Goal: Task Accomplishment & Management: Complete application form

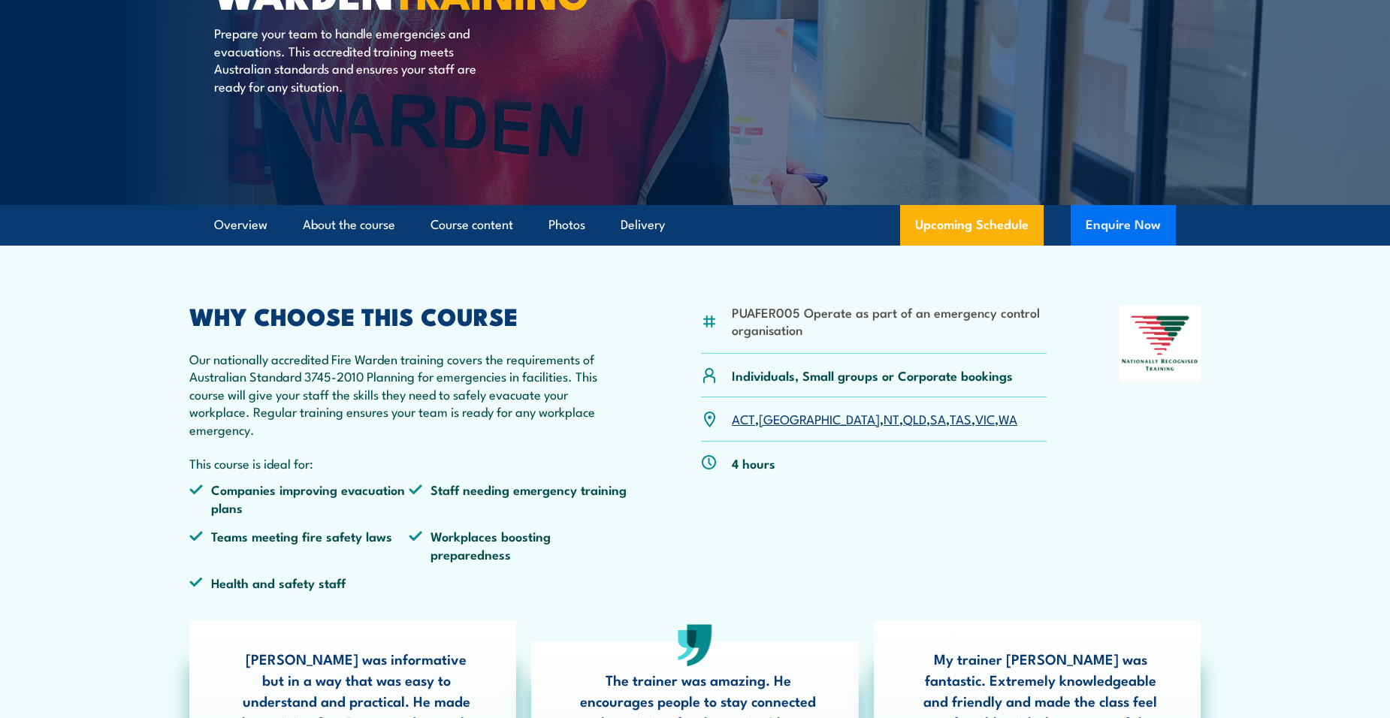
click at [1109, 225] on button "Enquire Now" at bounding box center [1123, 225] width 105 height 41
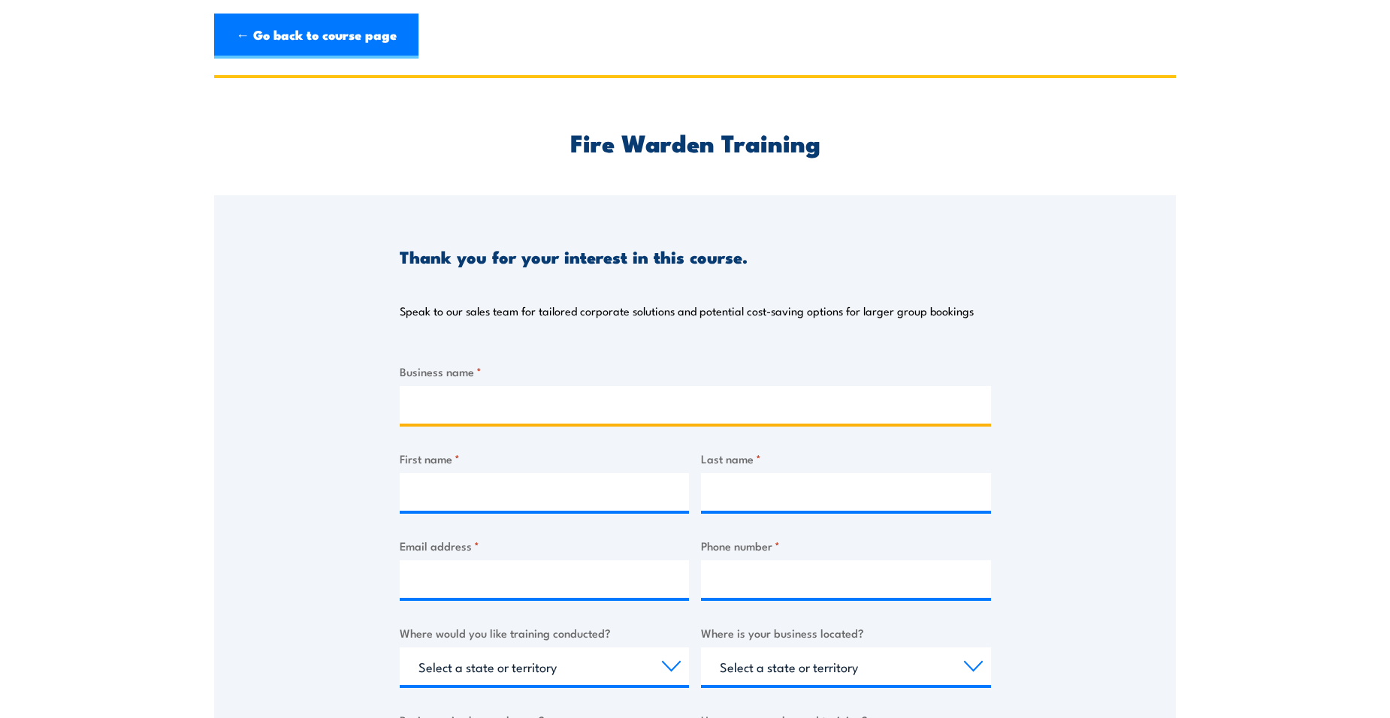
click at [494, 406] on input "Business name *" at bounding box center [695, 405] width 591 height 38
type input "Pactgroup"
type input "[PERSON_NAME]"
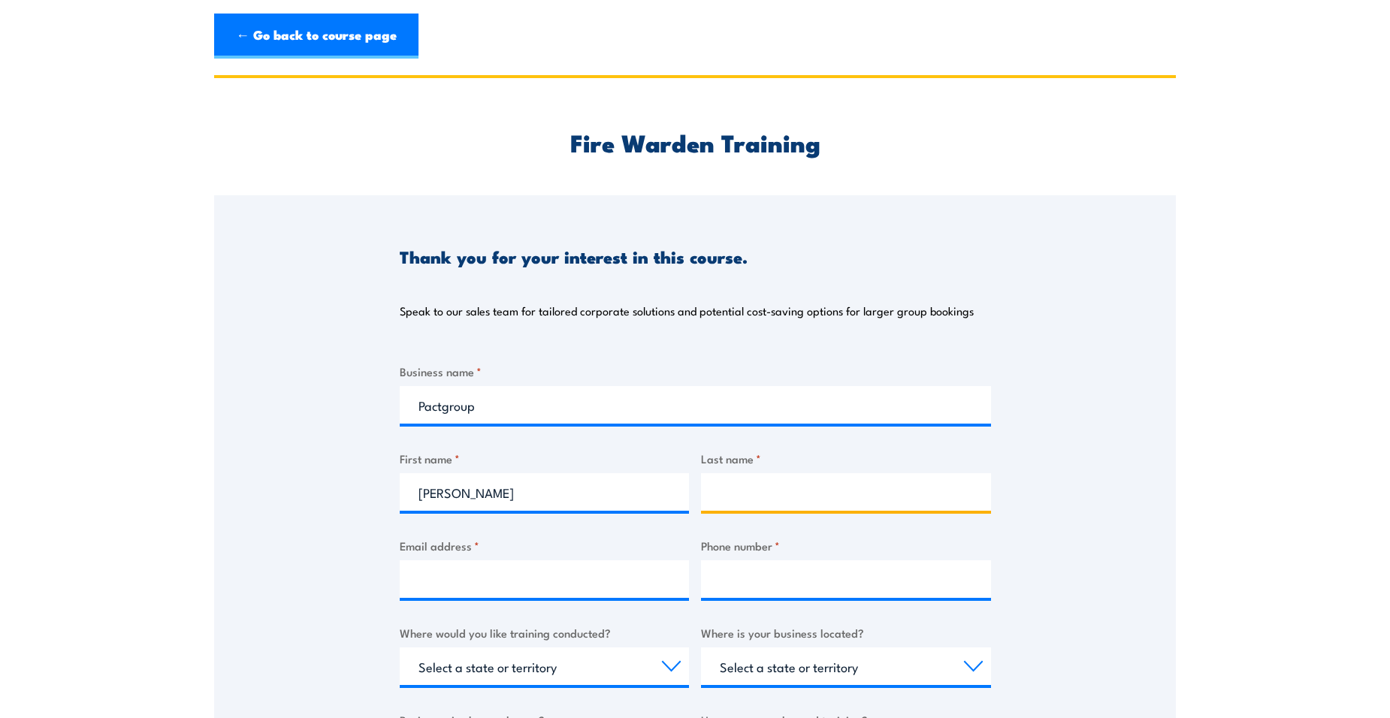
type input "[PERSON_NAME]"
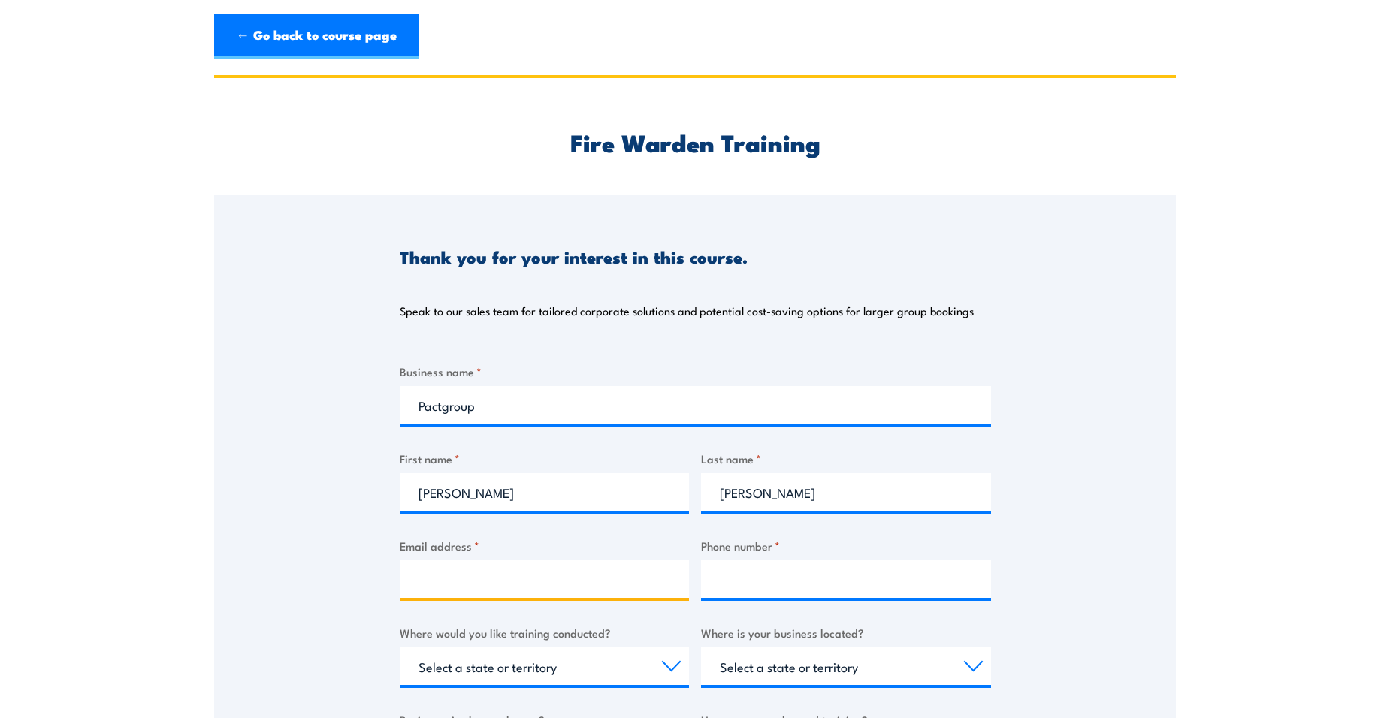
type input "[PERSON_NAME][EMAIL_ADDRESS][PERSON_NAME][DOMAIN_NAME]"
type input "110411294086"
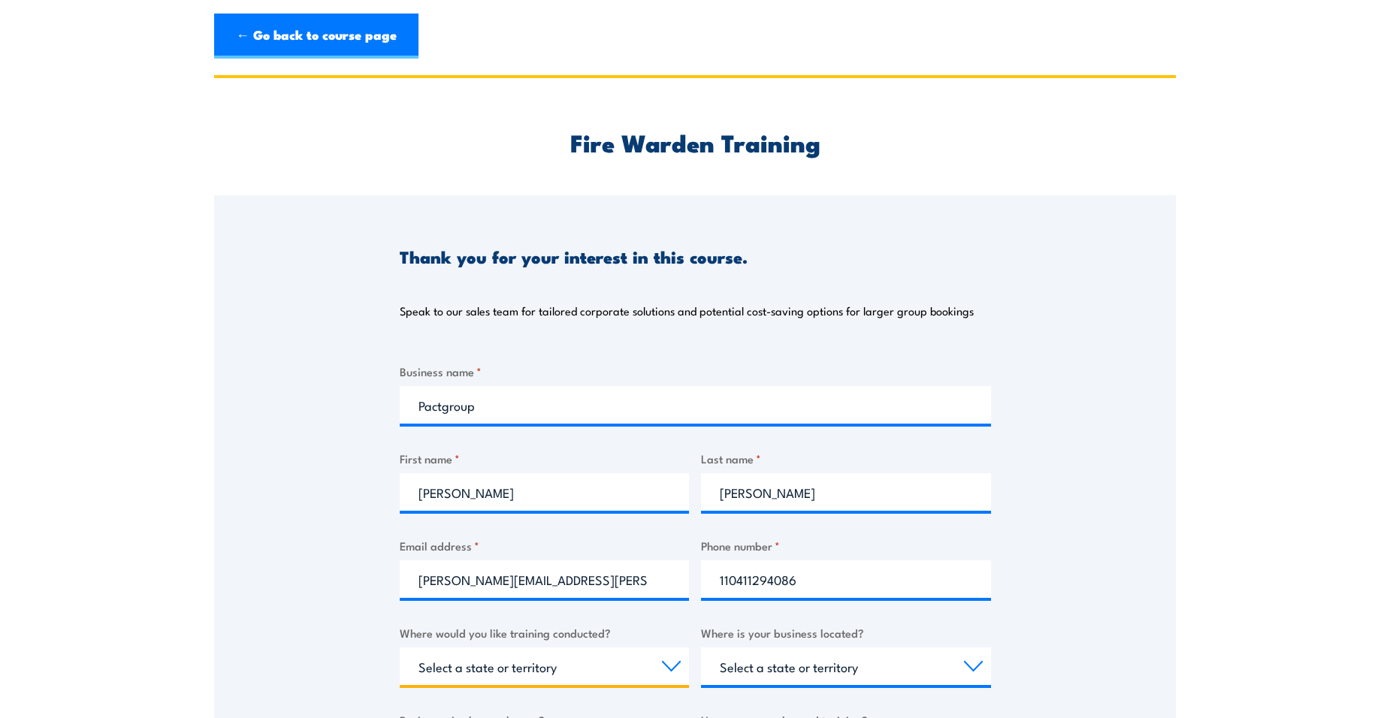
select select "VIC"
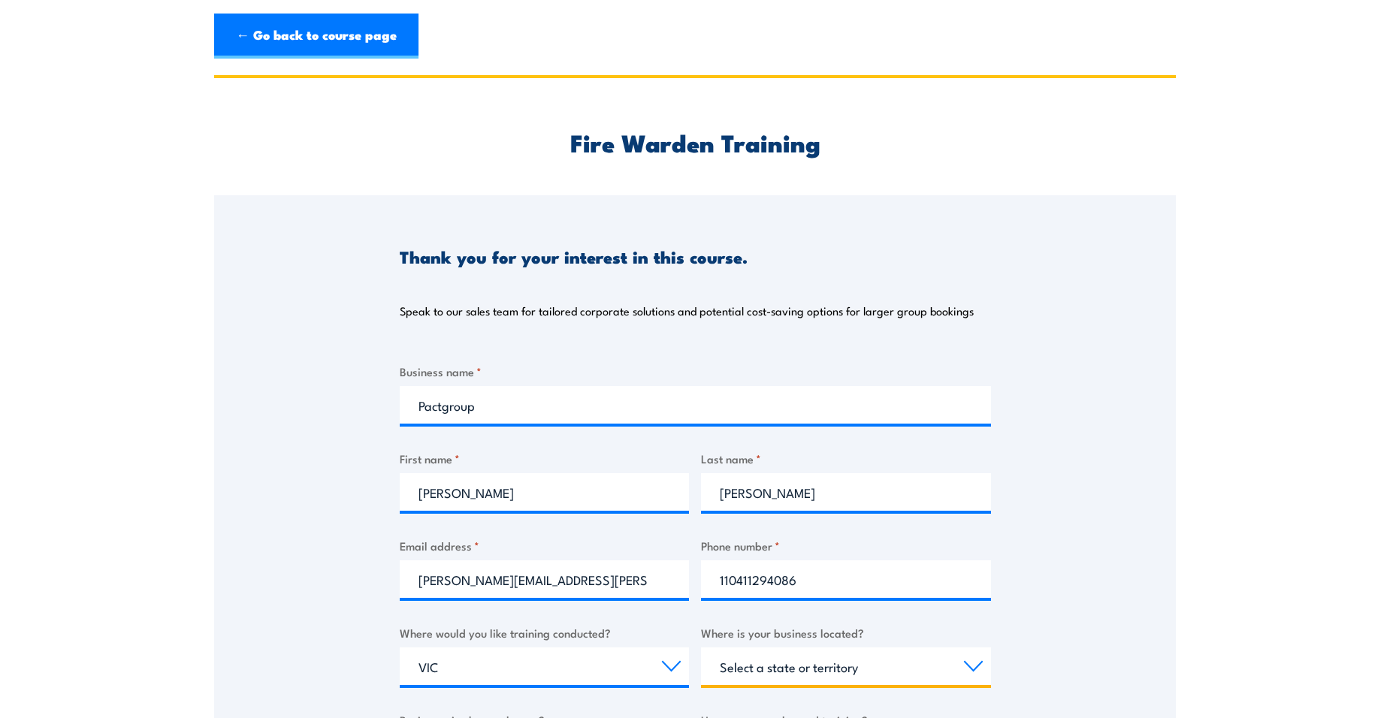
select select "VIC"
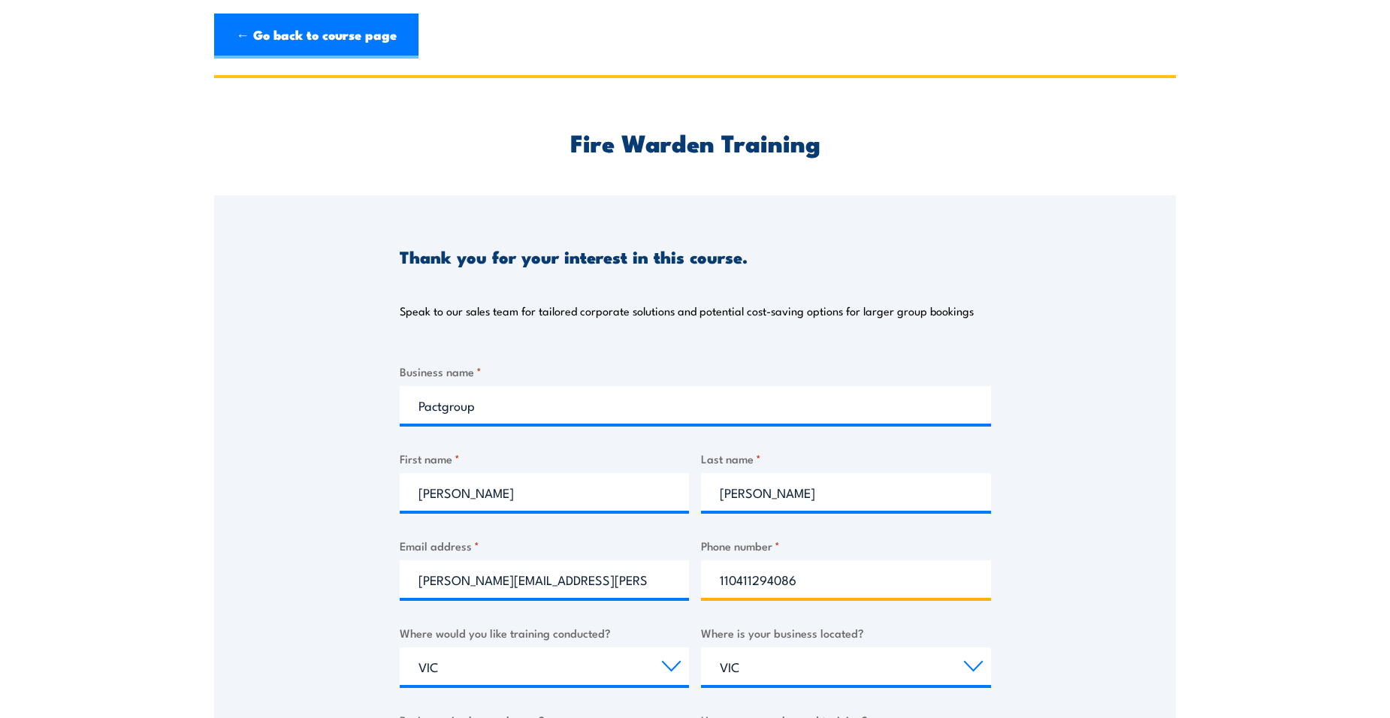
drag, startPoint x: 730, startPoint y: 582, endPoint x: 714, endPoint y: 582, distance: 15.8
click at [714, 582] on input "110411294086" at bounding box center [846, 579] width 290 height 38
type input "0411294086"
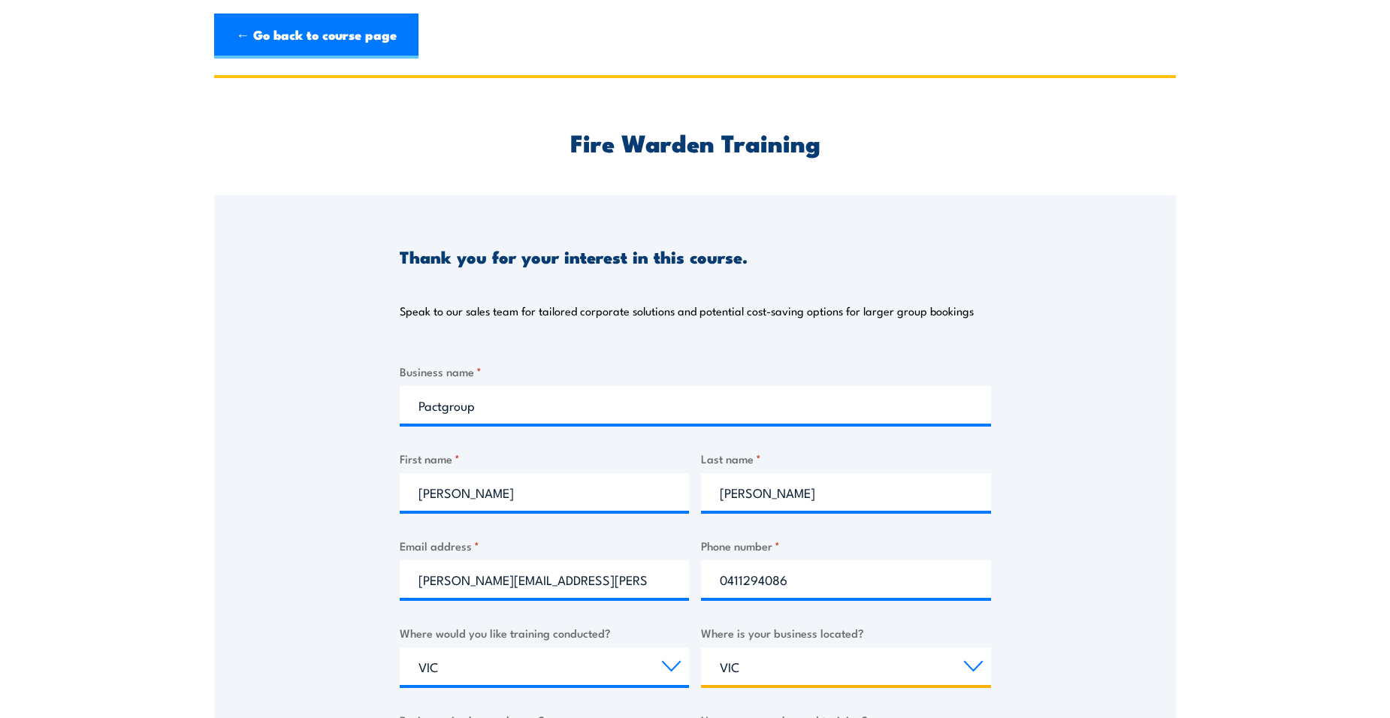
click at [769, 669] on select "Select a state or territory QLD NSW VIC SA ACT WA TAS NT" at bounding box center [846, 667] width 290 height 38
select select "WA"
click at [701, 648] on select "Select a state or territory QLD NSW VIC SA ACT WA TAS NT" at bounding box center [846, 667] width 290 height 38
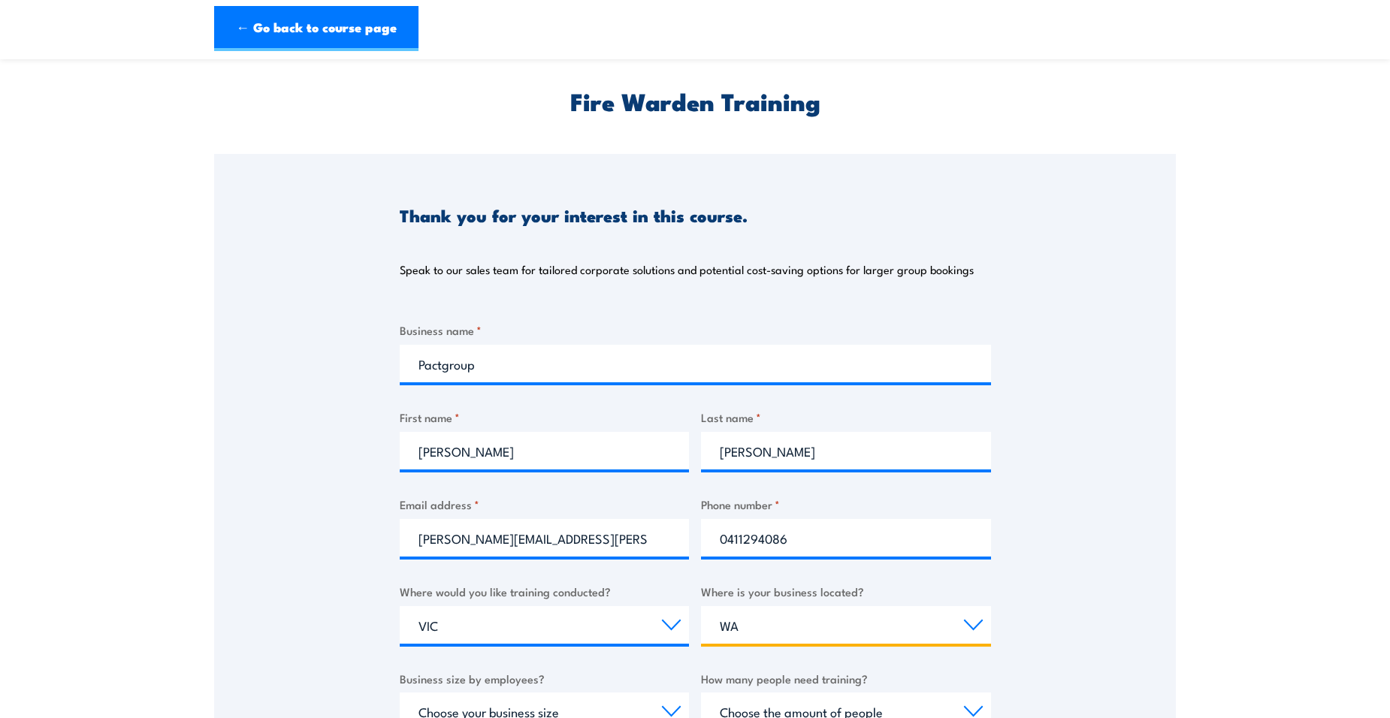
scroll to position [75, 0]
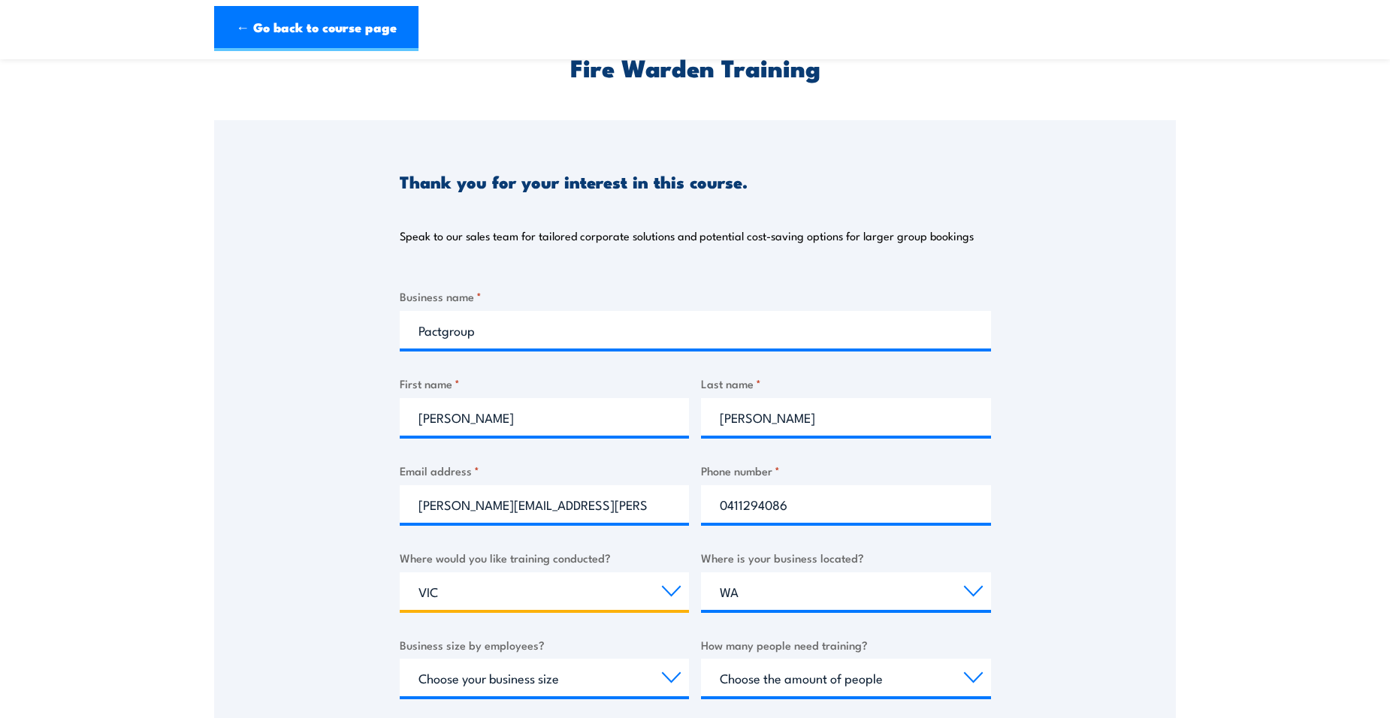
click at [519, 593] on select "Select a state or territory Nationally - multiple locations QLD NSW VIC SA ACT …" at bounding box center [545, 591] width 290 height 38
select select "WA"
click at [400, 572] on select "Select a state or territory Nationally - multiple locations QLD NSW VIC SA ACT …" at bounding box center [545, 591] width 290 height 38
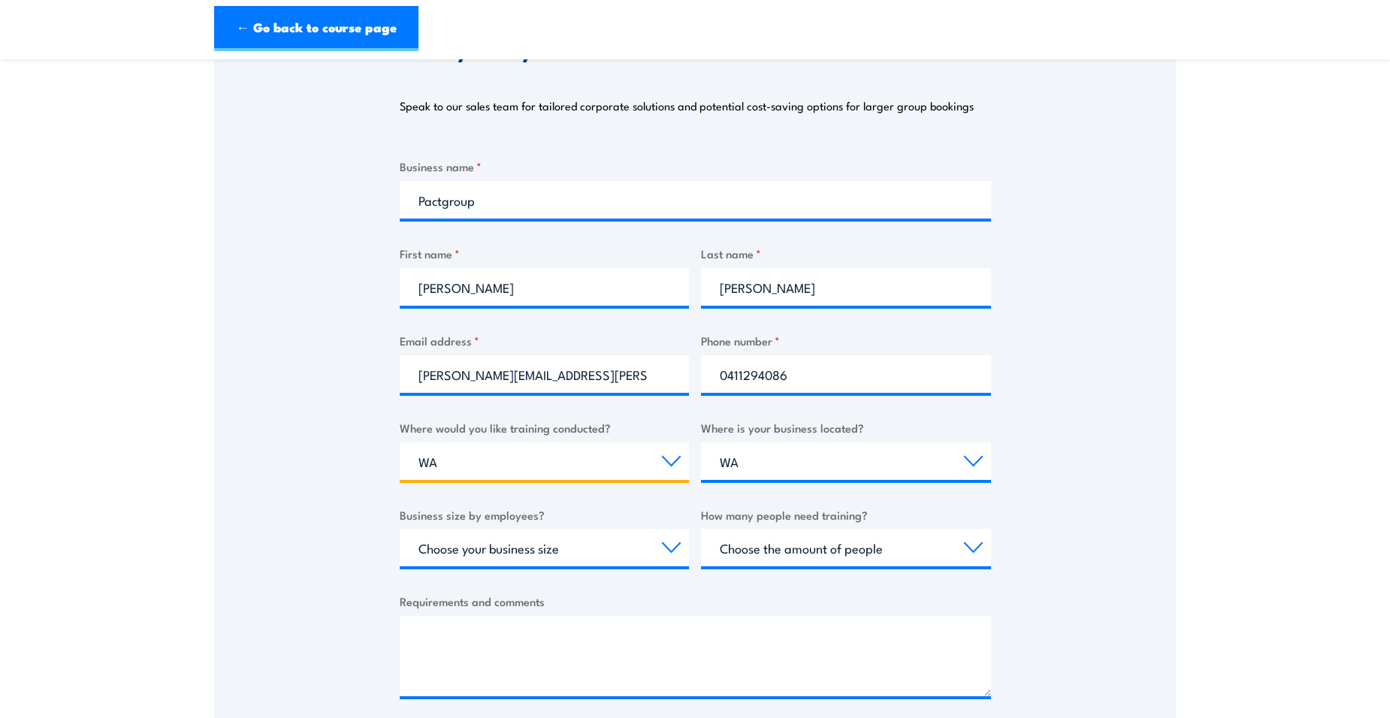
scroll to position [225, 0]
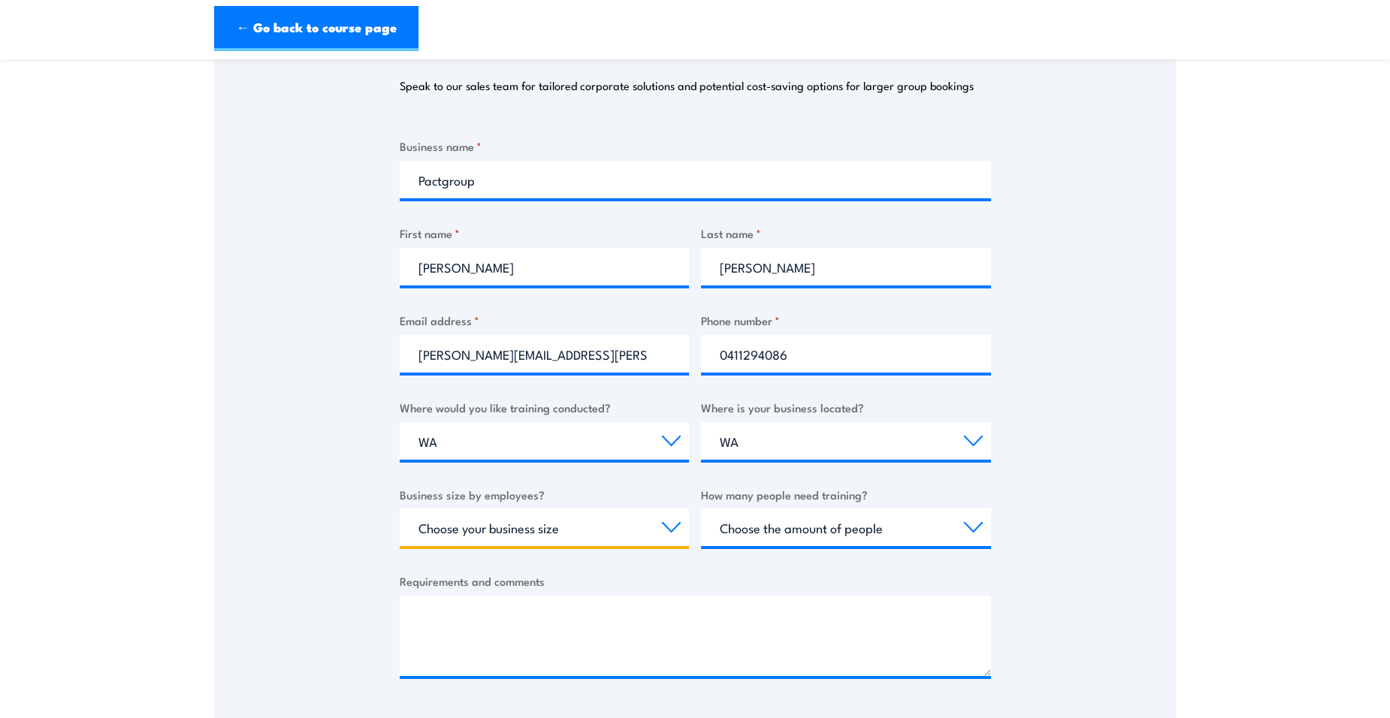
click at [667, 527] on select "Choose your business size 1 to 19 20 to 199 200+" at bounding box center [545, 528] width 290 height 38
select select "200+"
click at [400, 509] on select "Choose your business size 1 to 19 20 to 199 200+" at bounding box center [545, 528] width 290 height 38
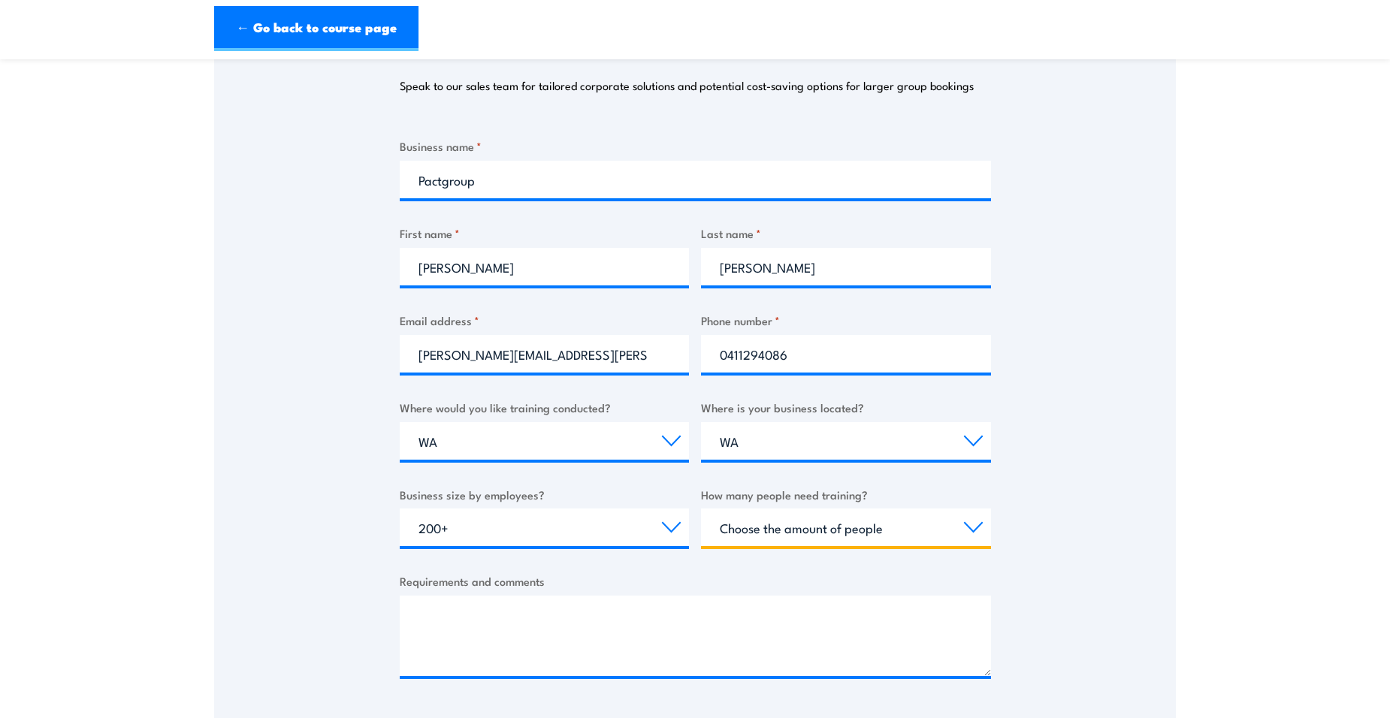
click at [974, 531] on select "Choose the amount of people 1 to 4 5 to 19 20+" at bounding box center [846, 528] width 290 height 38
select select "1 to 4"
click at [701, 509] on select "Choose the amount of people 1 to 4 5 to 19 20+" at bounding box center [846, 528] width 290 height 38
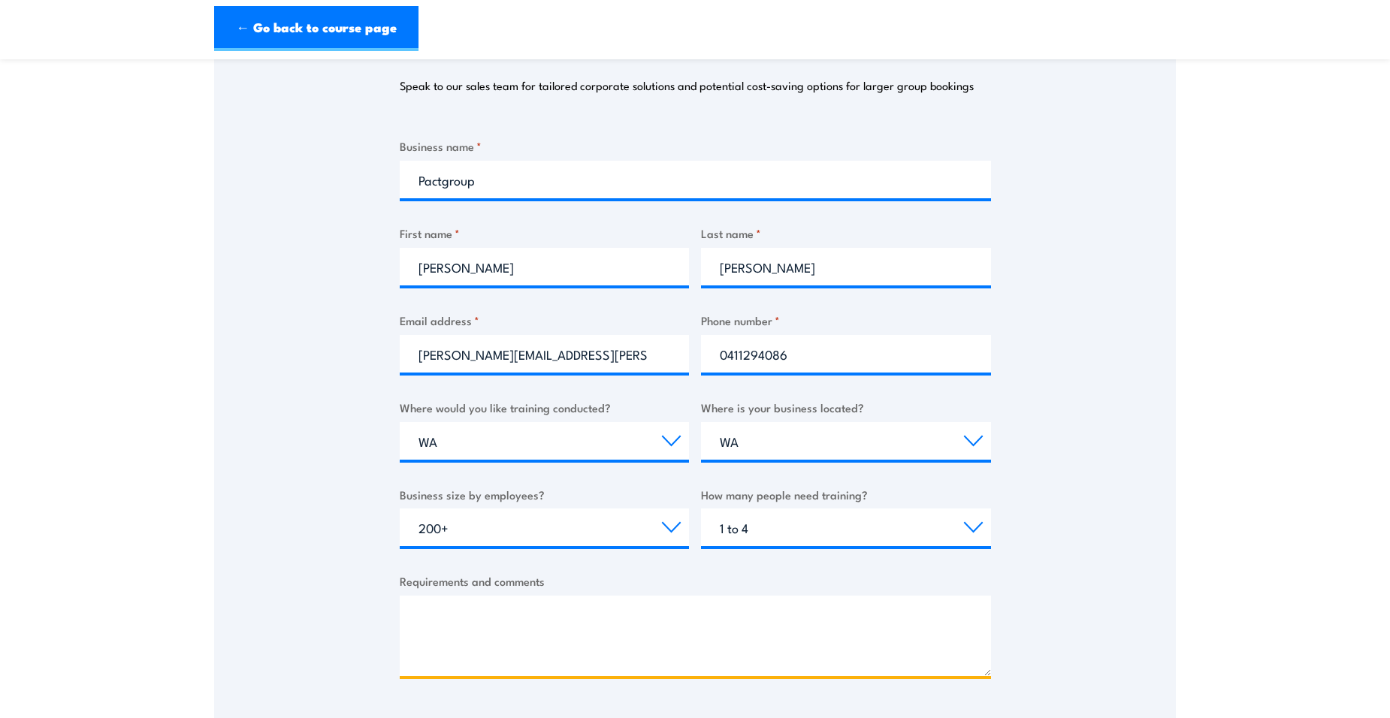
click at [480, 619] on textarea "Requirements and comments" at bounding box center [695, 636] width 591 height 80
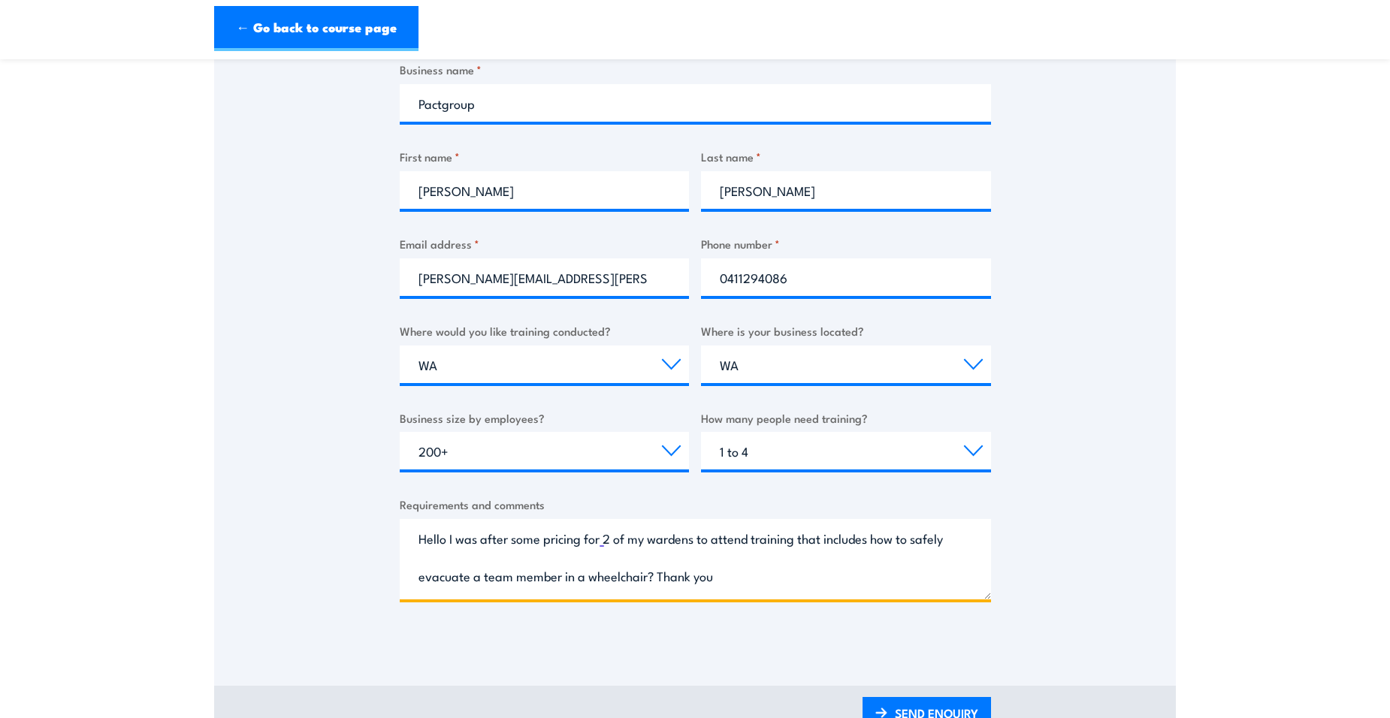
scroll to position [376, 0]
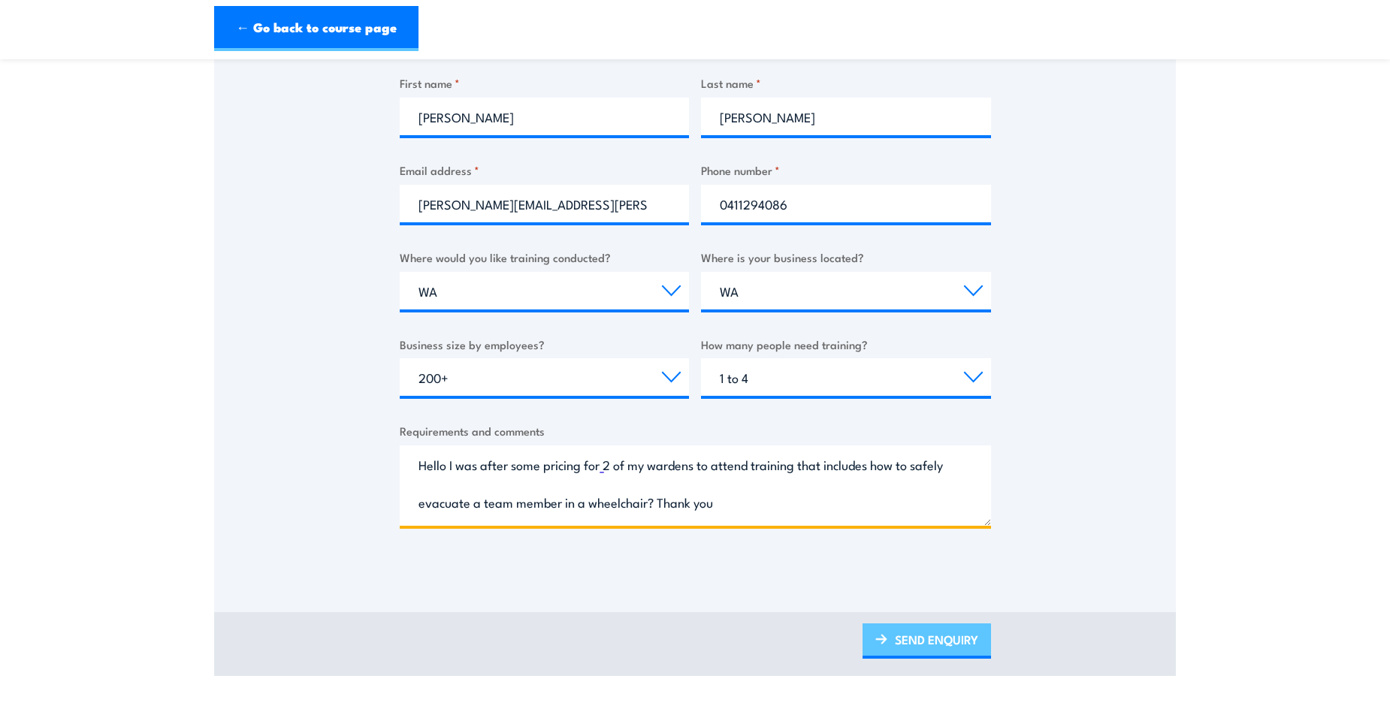
type textarea "Hello I was after some pricing for 2 of my wardens to attend training that incl…"
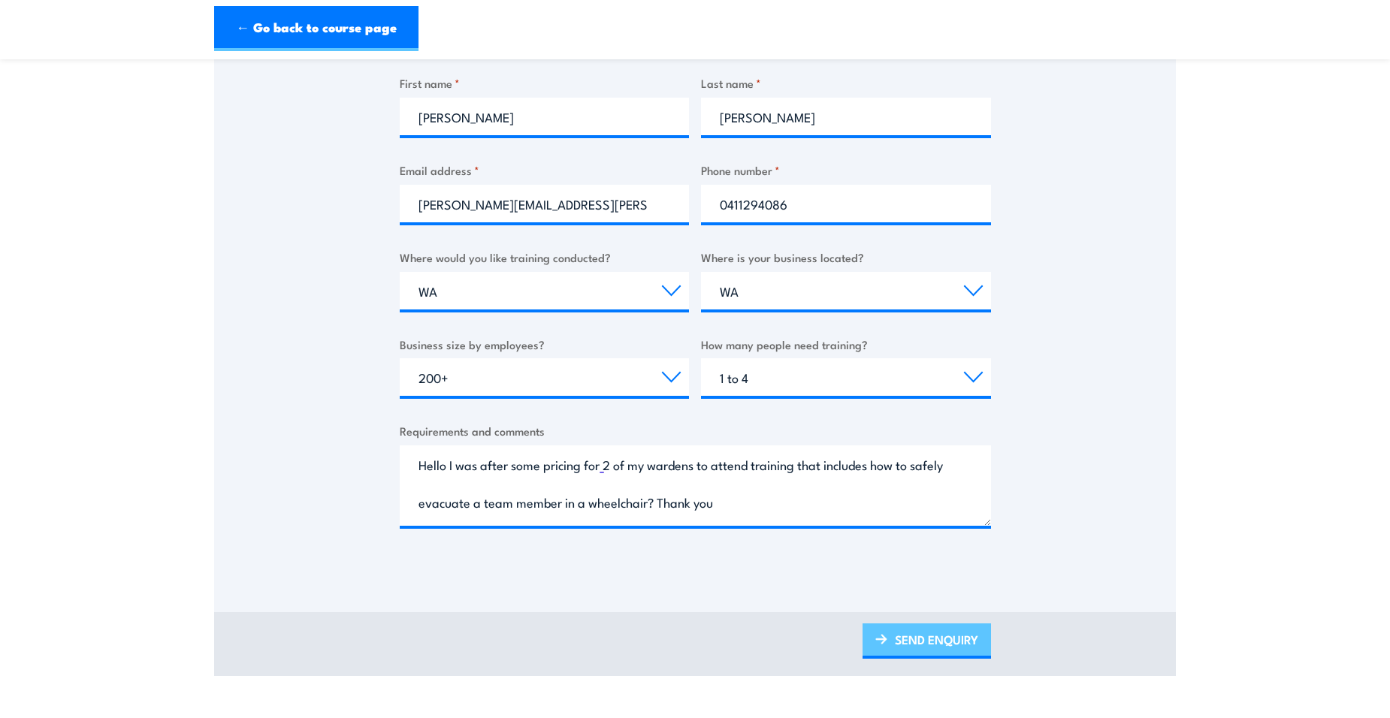
click at [933, 638] on link "SEND ENQUIRY" at bounding box center [927, 641] width 128 height 35
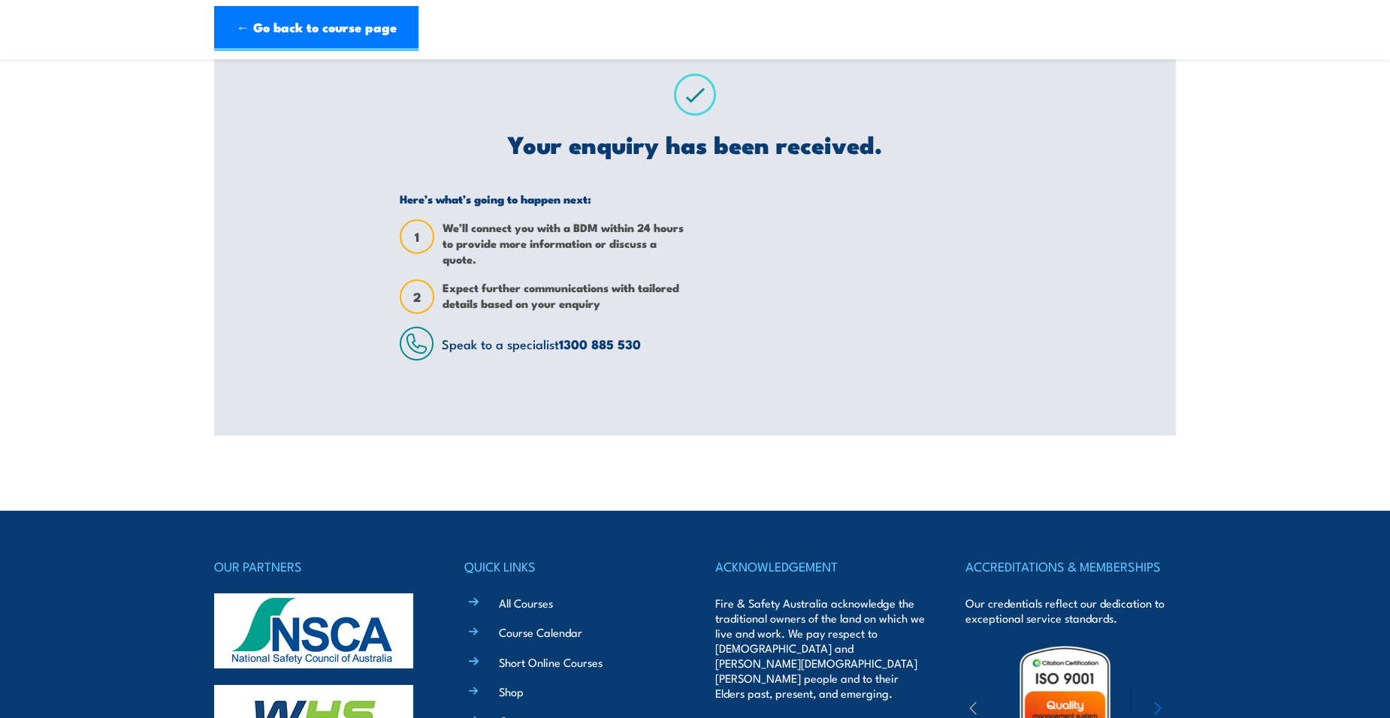
scroll to position [75, 0]
